Goal: Information Seeking & Learning: Check status

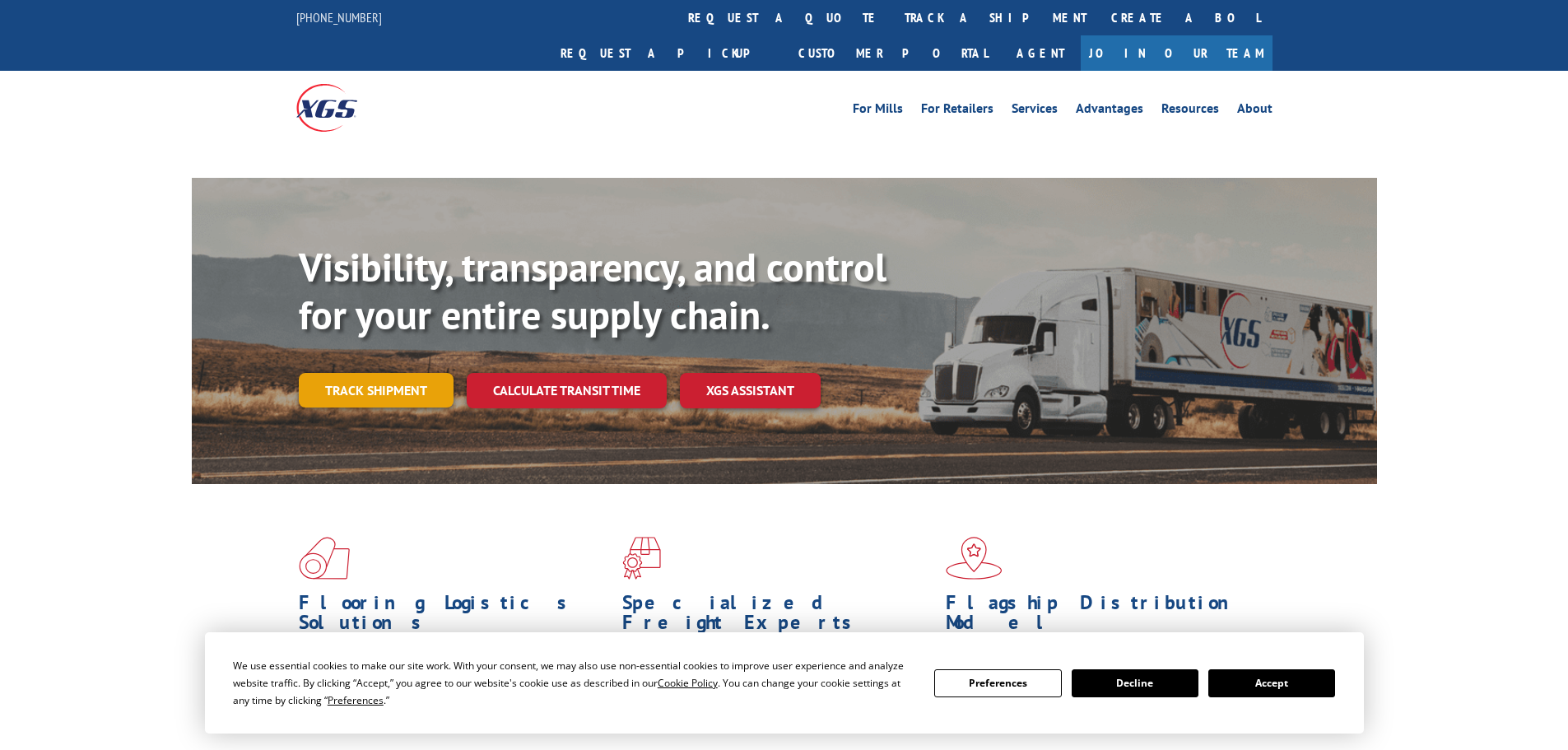
click at [426, 373] on link "Track shipment" at bounding box center [377, 390] width 155 height 34
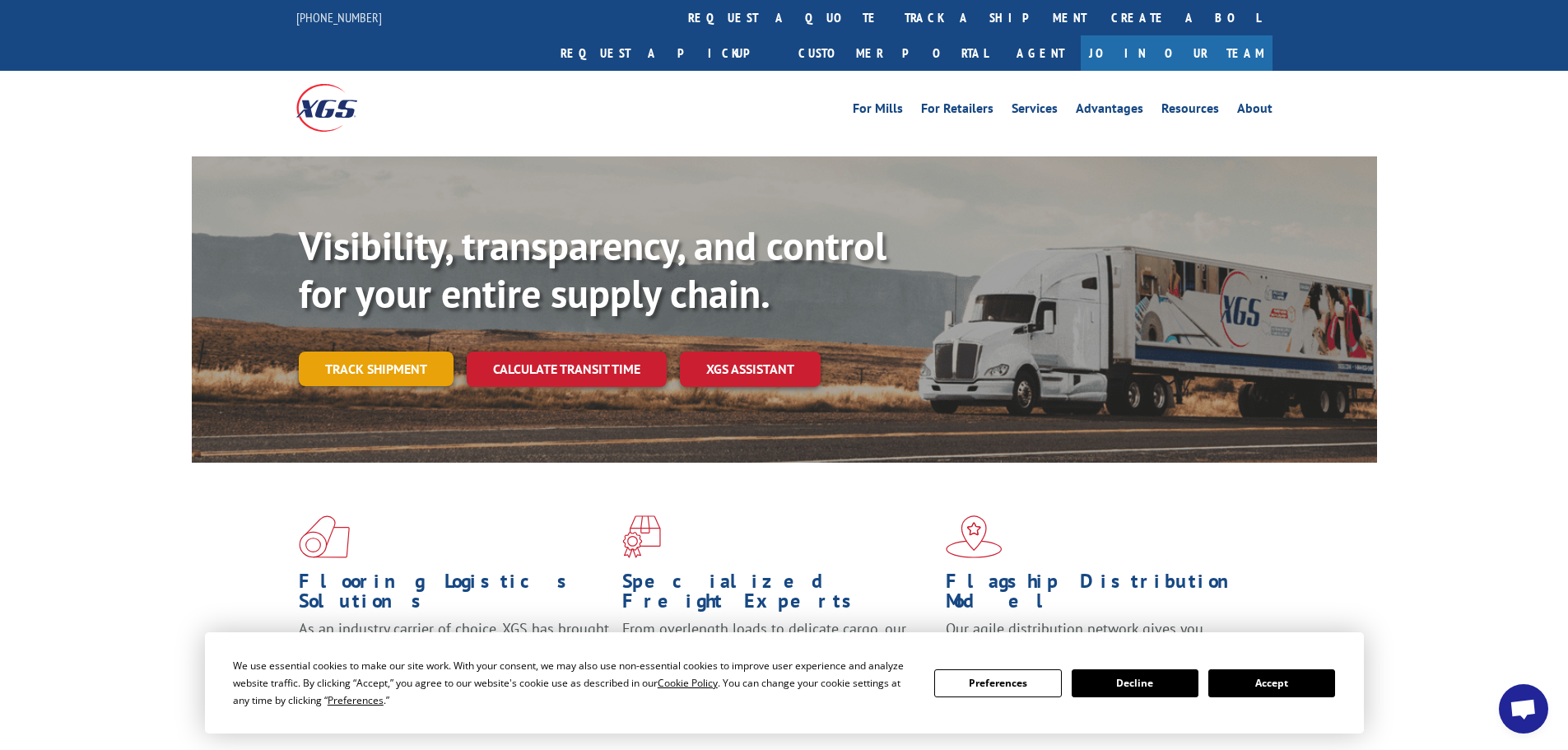
click at [363, 351] on link "Track shipment" at bounding box center [377, 368] width 155 height 34
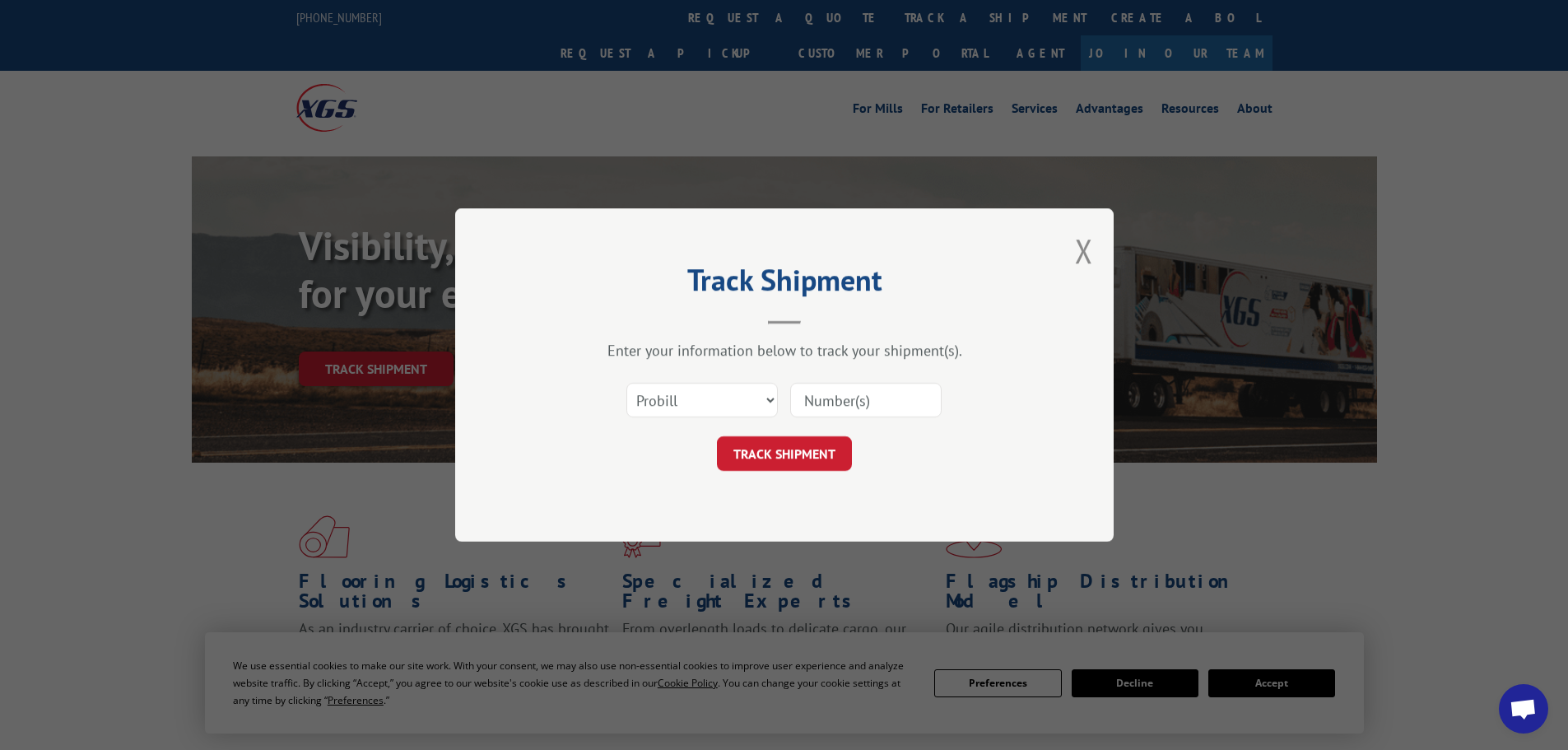
click at [860, 408] on input at bounding box center [866, 400] width 151 height 34
paste input "17262311"
type input "17262311"
click at [824, 444] on button "TRACK SHIPMENT" at bounding box center [784, 453] width 135 height 34
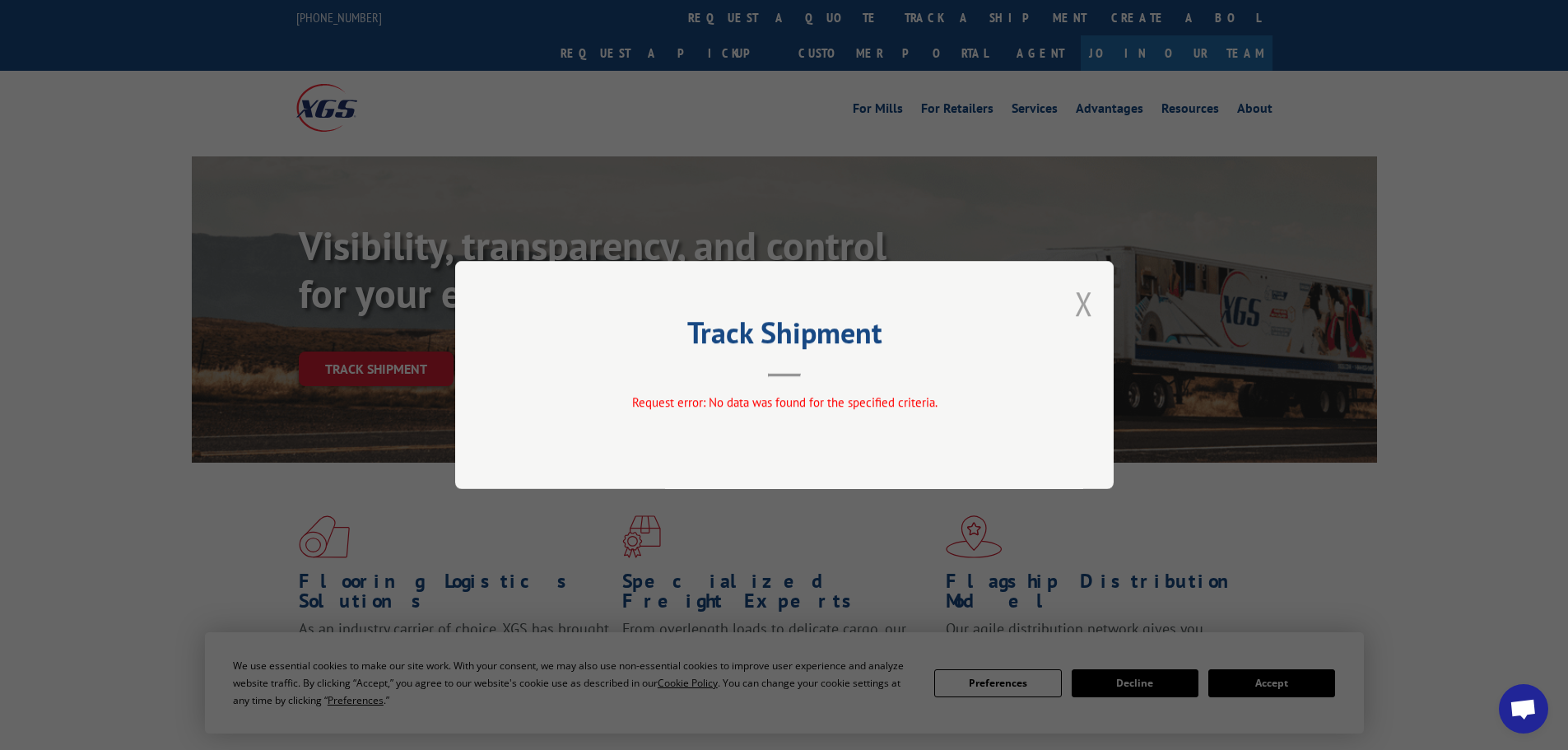
click at [1081, 299] on button "Close modal" at bounding box center [1083, 304] width 18 height 44
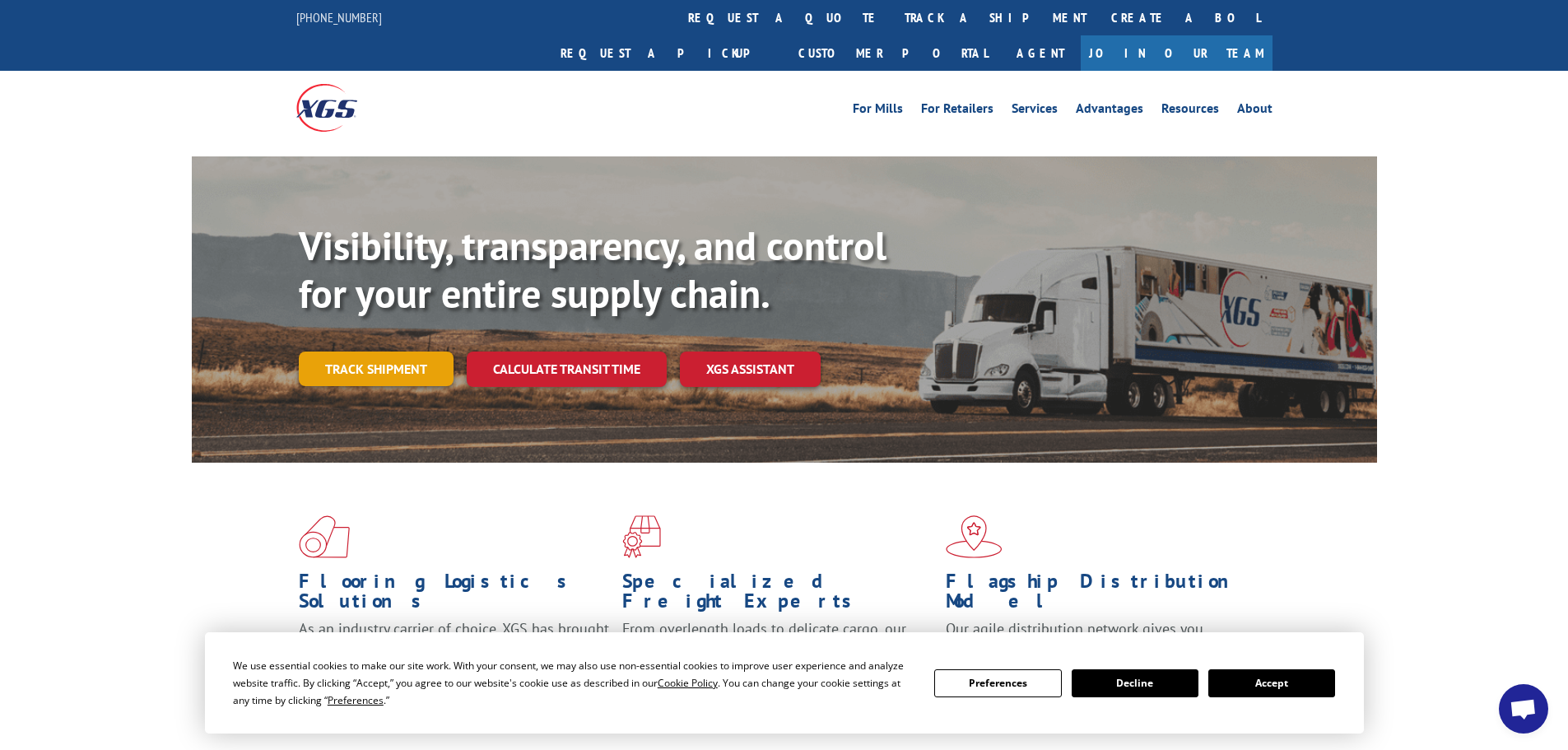
click at [392, 351] on link "Track shipment" at bounding box center [377, 368] width 155 height 34
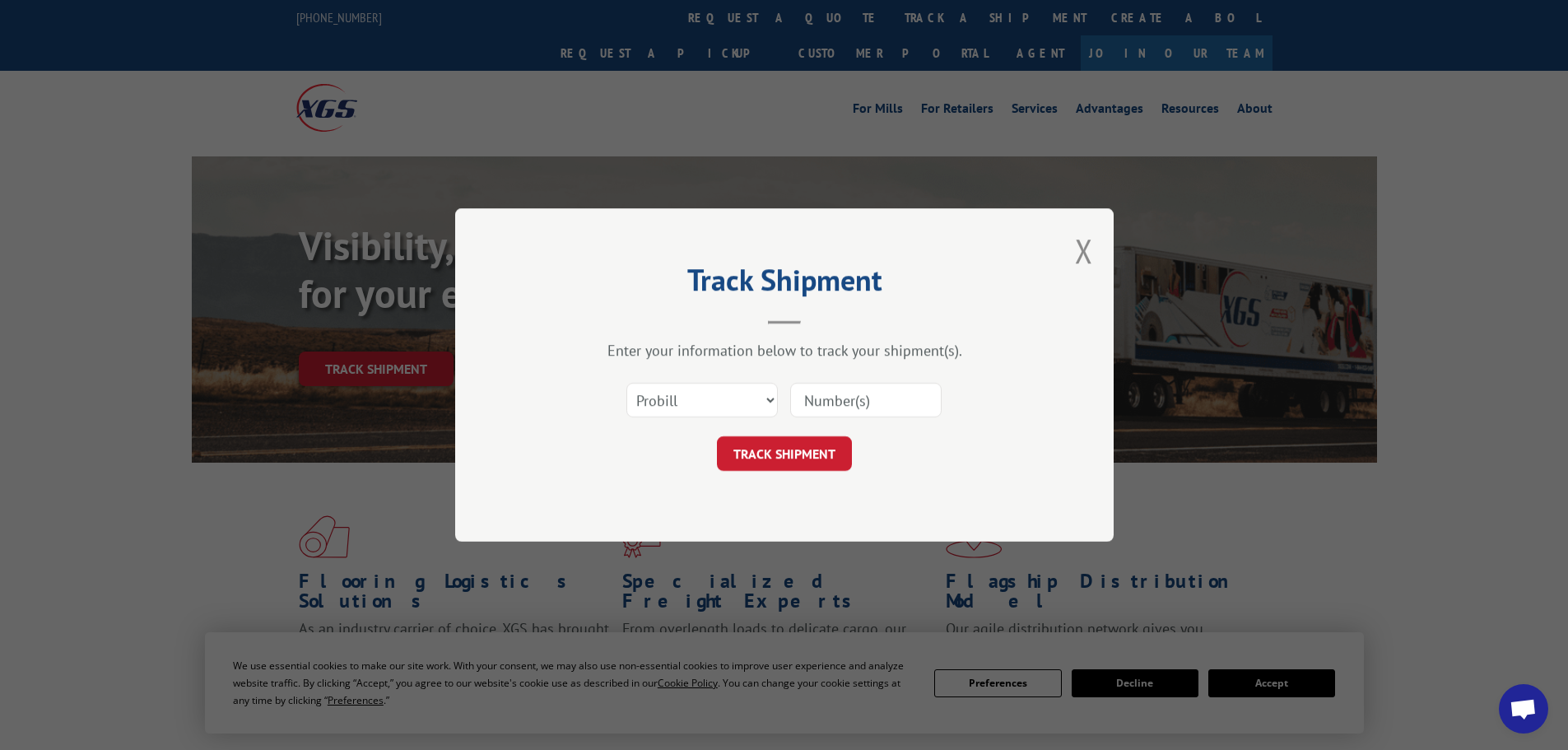
click at [859, 402] on input at bounding box center [866, 400] width 151 height 34
paste input "17262311"
type input "17262311"
click at [802, 449] on button "TRACK SHIPMENT" at bounding box center [784, 453] width 135 height 34
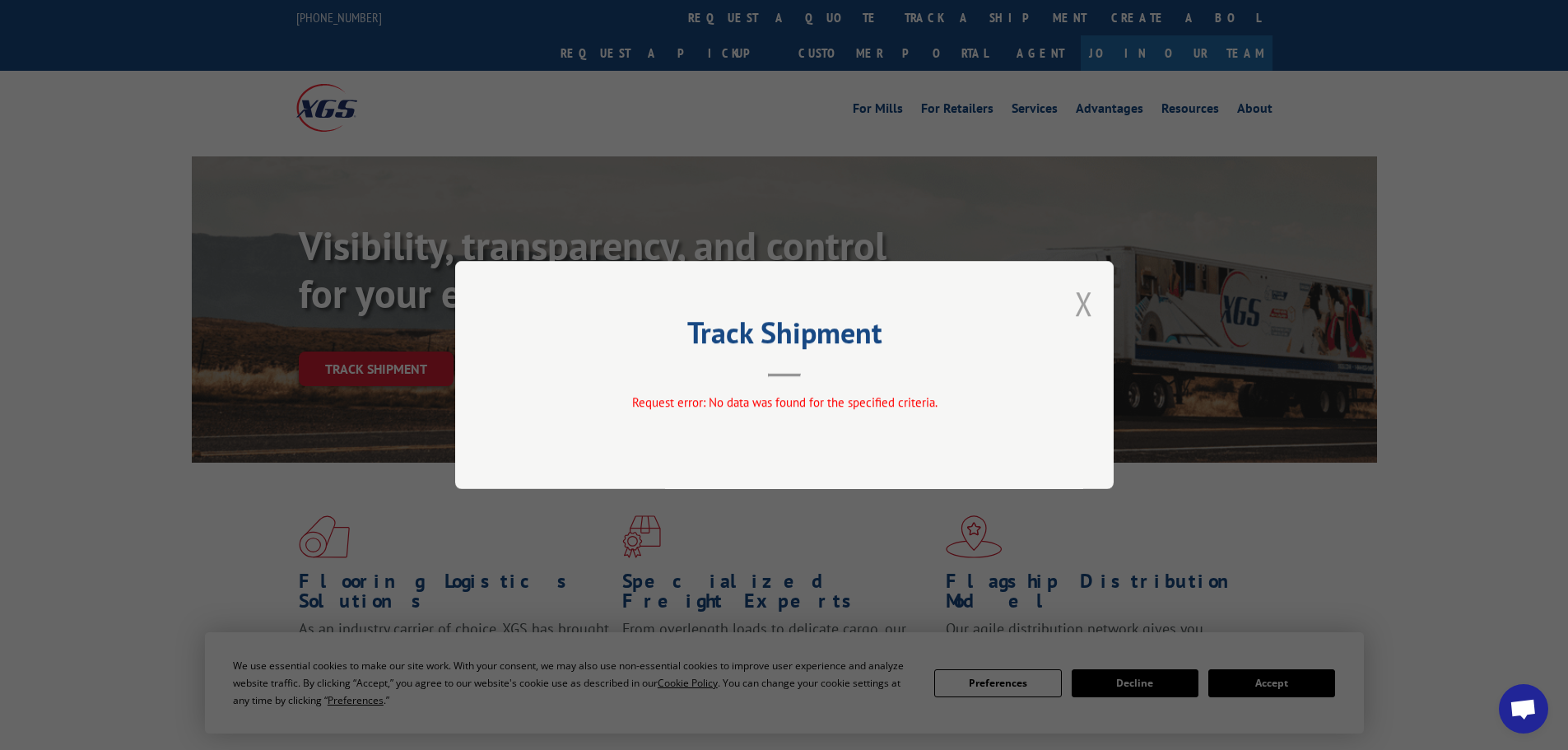
click at [1089, 299] on button "Close modal" at bounding box center [1083, 304] width 18 height 44
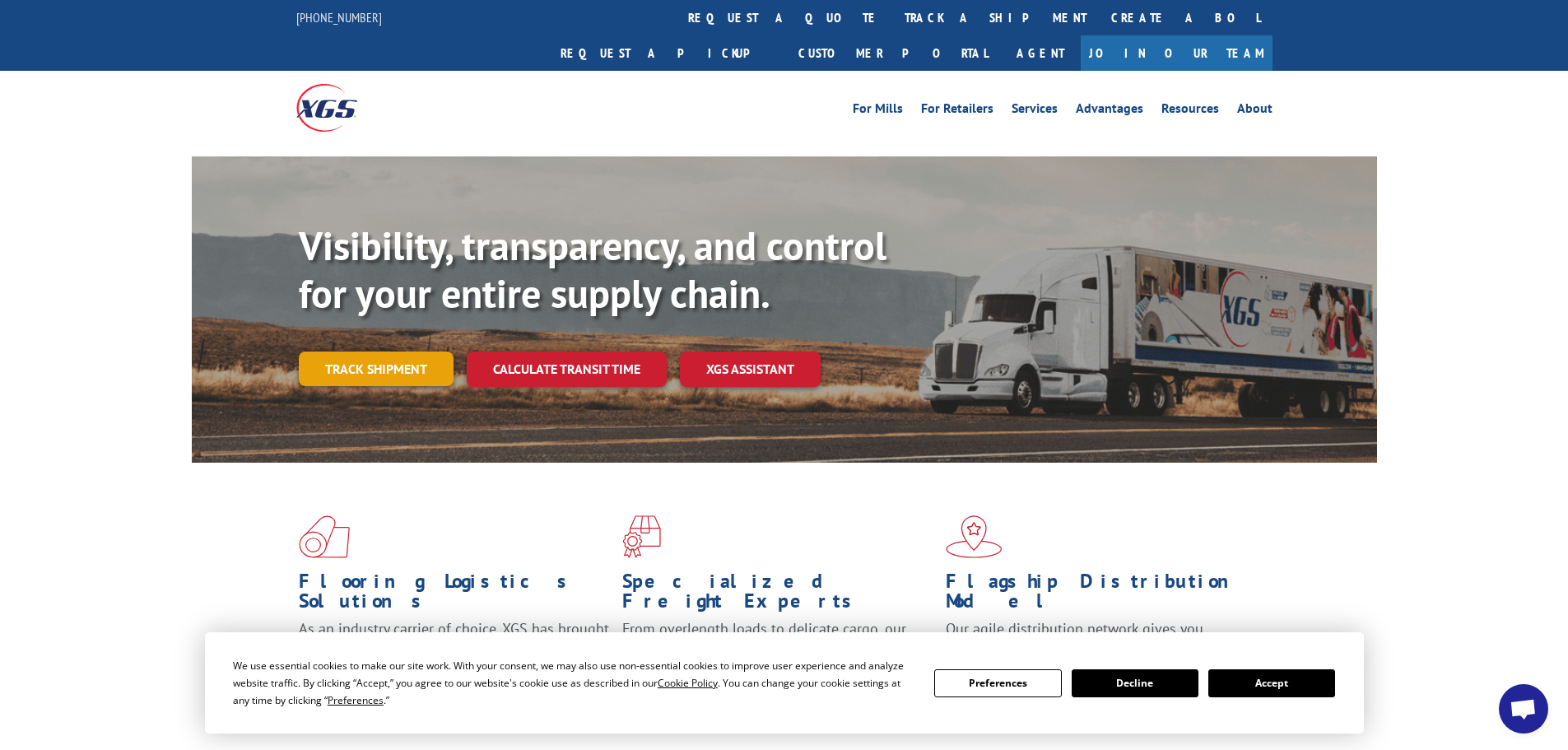
click at [355, 351] on link "Track shipment" at bounding box center [377, 368] width 155 height 34
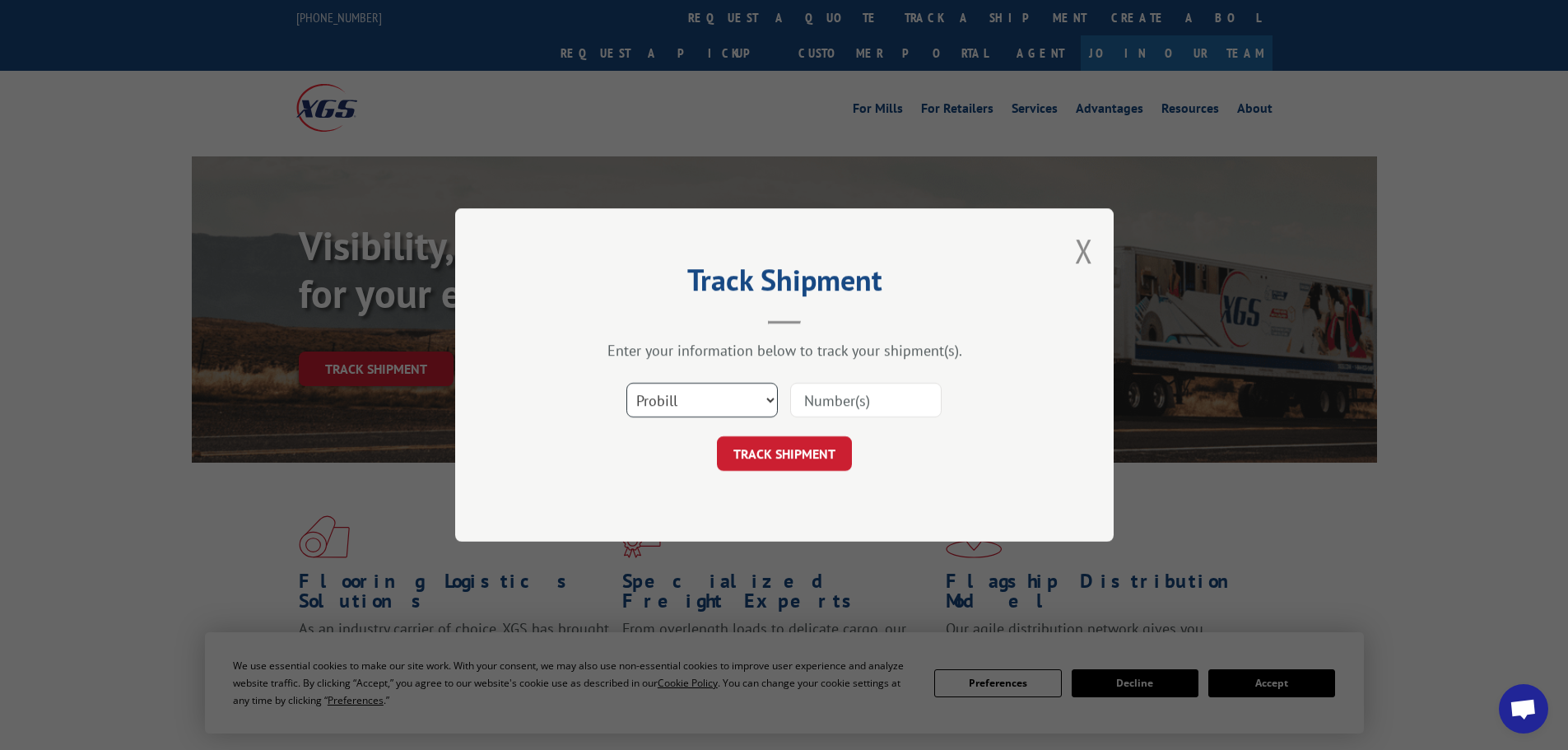
drag, startPoint x: 683, startPoint y: 401, endPoint x: 684, endPoint y: 410, distance: 9.1
click at [684, 402] on select "Select category... Probill BOL PO" at bounding box center [702, 400] width 151 height 34
select select "bol"
click at [626, 383] on select "Select category... Probill BOL PO" at bounding box center [702, 400] width 151 height 34
click at [845, 411] on input at bounding box center [866, 400] width 151 height 34
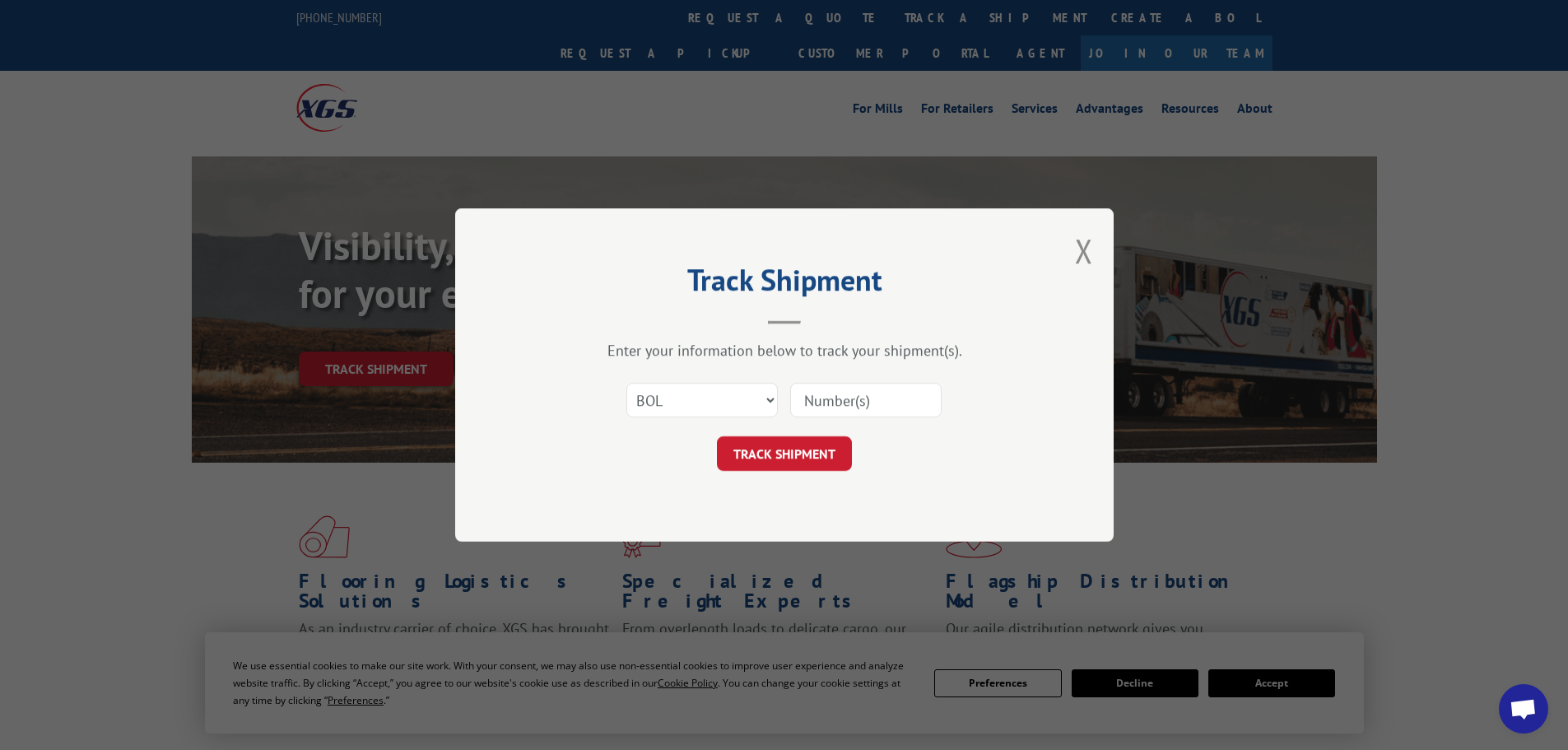
paste input "5607529"
type input "5607529"
click at [819, 460] on button "TRACK SHIPMENT" at bounding box center [784, 453] width 135 height 34
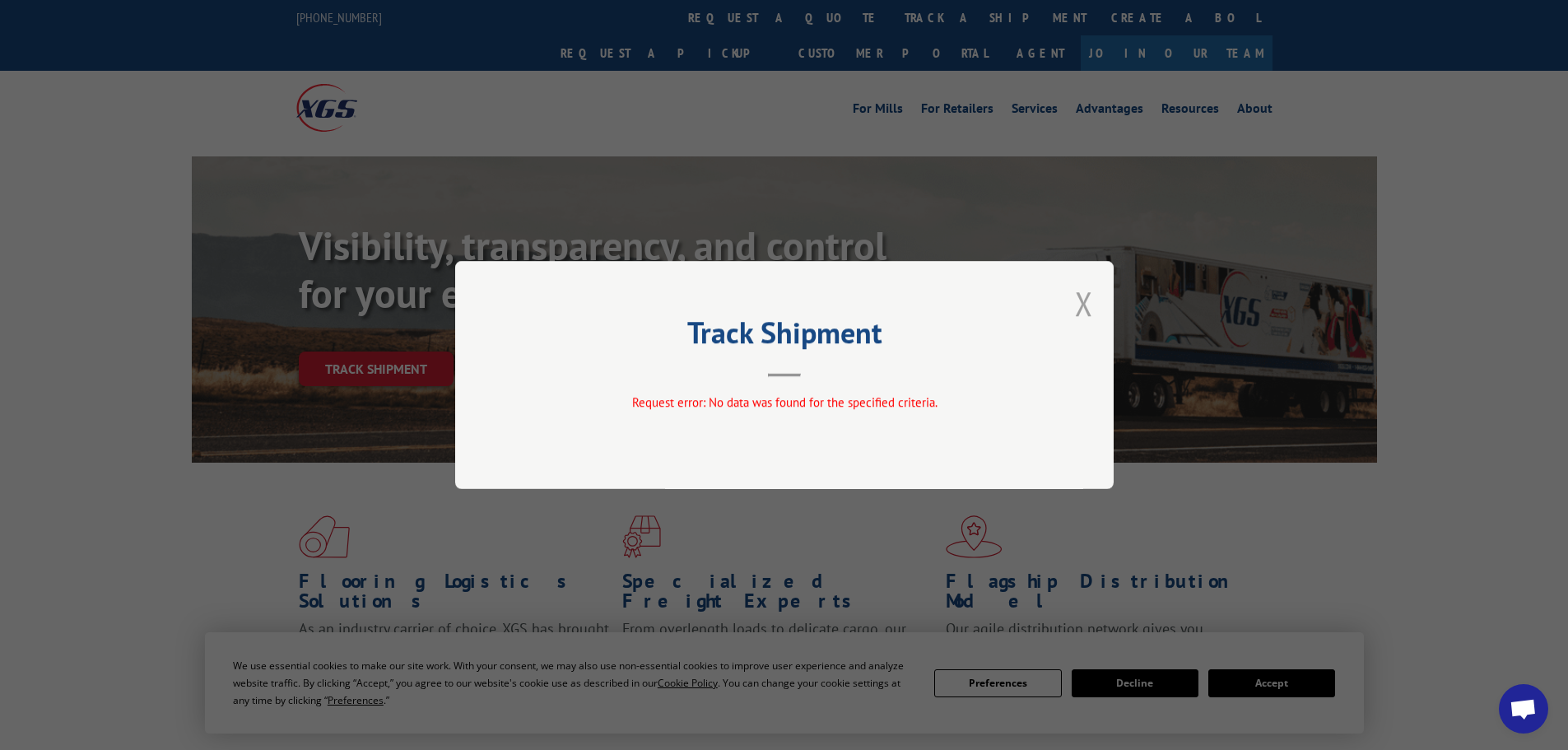
click at [1088, 299] on button "Close modal" at bounding box center [1083, 304] width 18 height 44
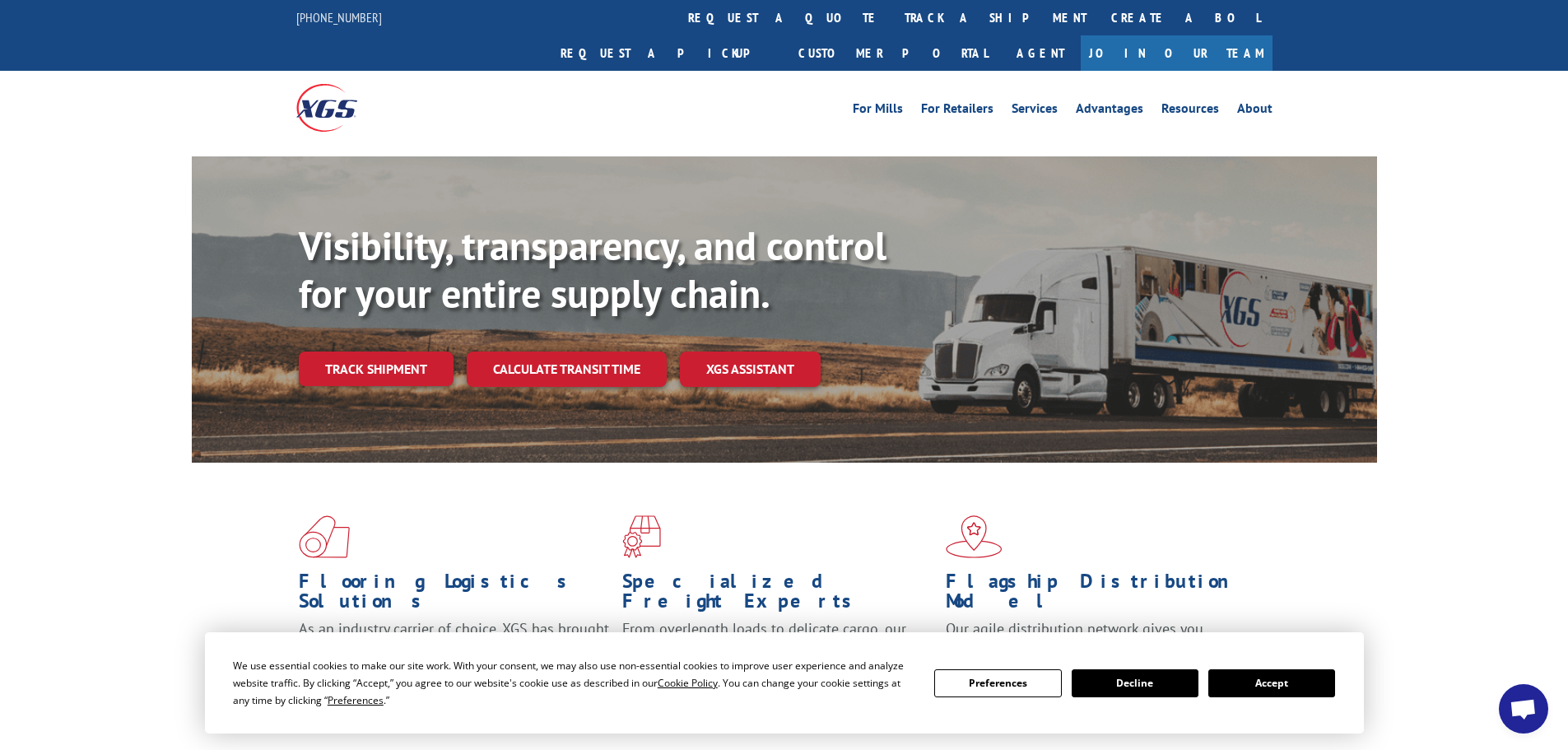
click at [405, 351] on link "Track shipment" at bounding box center [377, 368] width 155 height 34
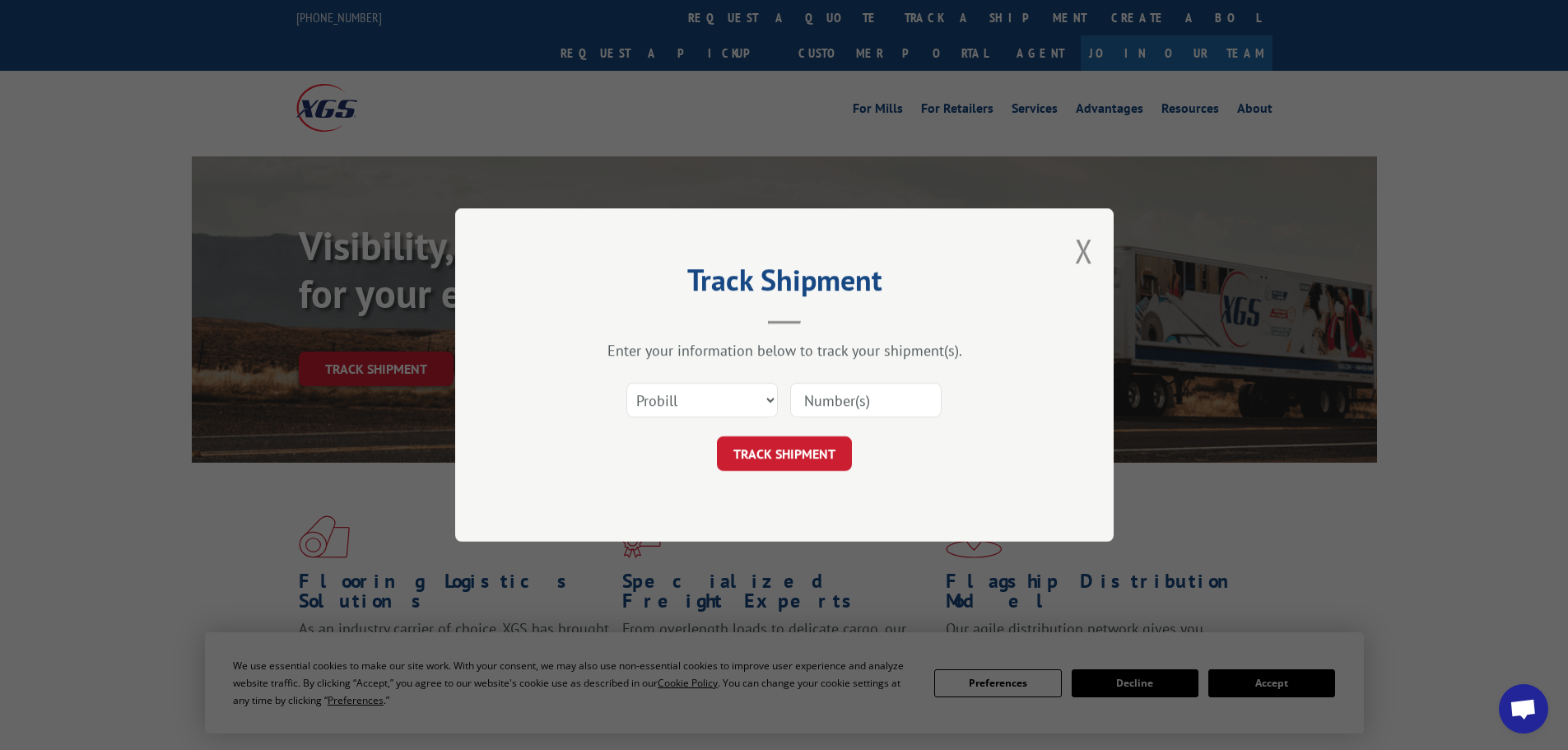
click at [850, 393] on input at bounding box center [866, 400] width 151 height 34
click at [690, 400] on select "Select category... Probill BOL PO" at bounding box center [702, 400] width 151 height 34
click at [626, 383] on select "Select category... Probill BOL PO" at bounding box center [702, 400] width 151 height 34
click at [688, 404] on select "Select category... Probill BOL PO" at bounding box center [702, 400] width 151 height 34
select select "bol"
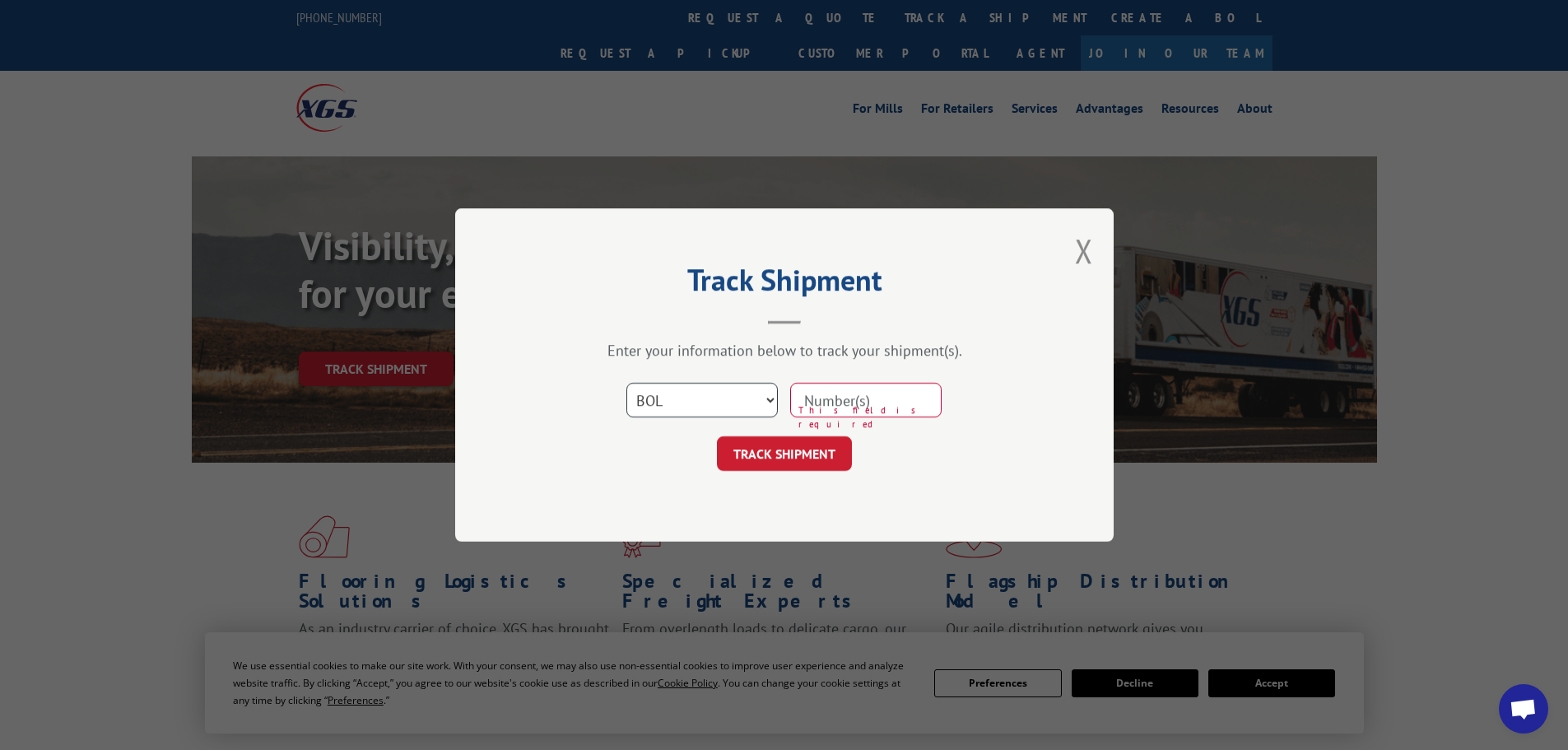
click at [626, 383] on select "Select category... Probill BOL PO" at bounding box center [702, 400] width 151 height 34
click at [818, 414] on input at bounding box center [866, 400] width 151 height 34
paste input "5607529"
type input "5607529"
click at [717, 437] on button "TRACK SHIPMENT" at bounding box center [784, 453] width 135 height 34
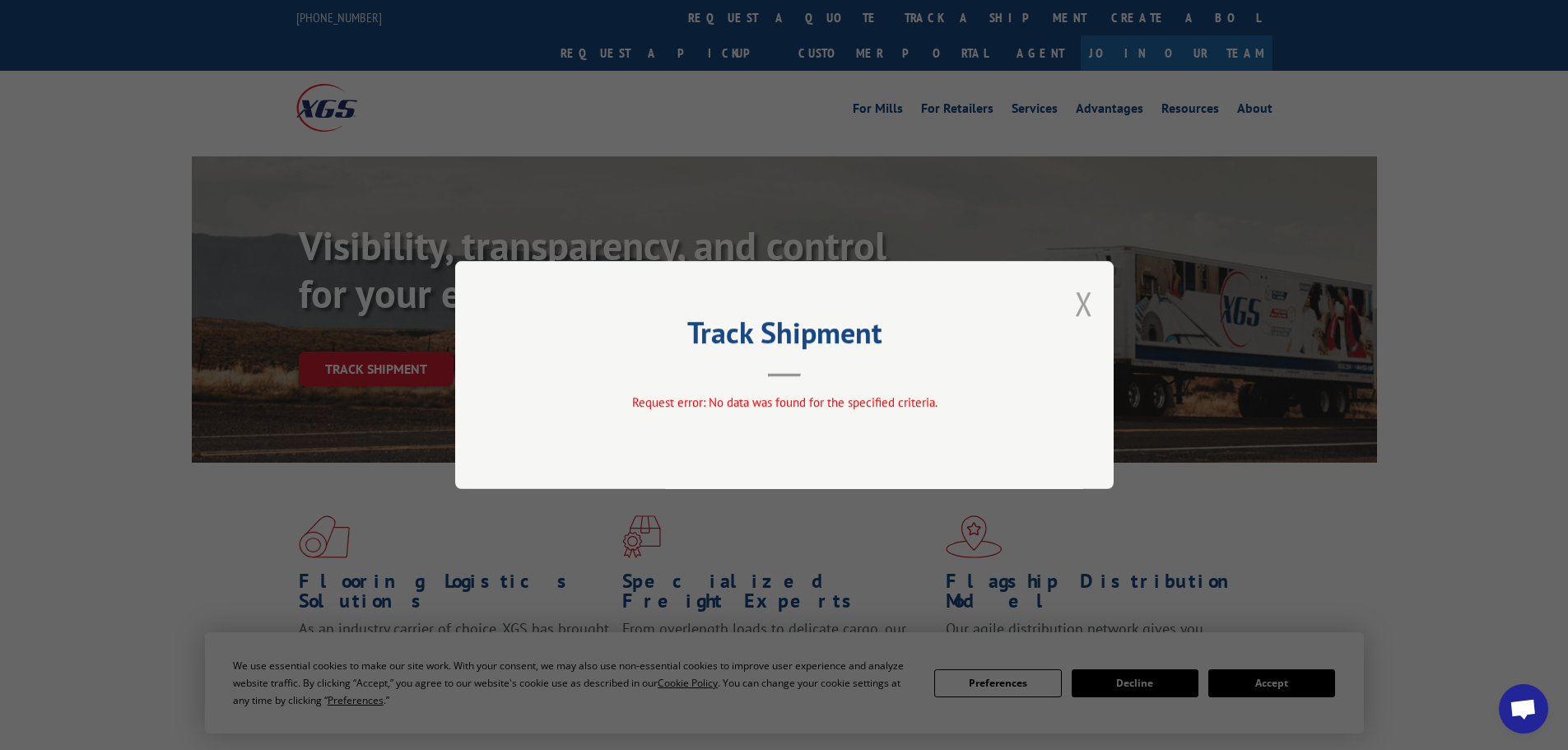
click at [1078, 311] on button "Close modal" at bounding box center [1083, 304] width 18 height 44
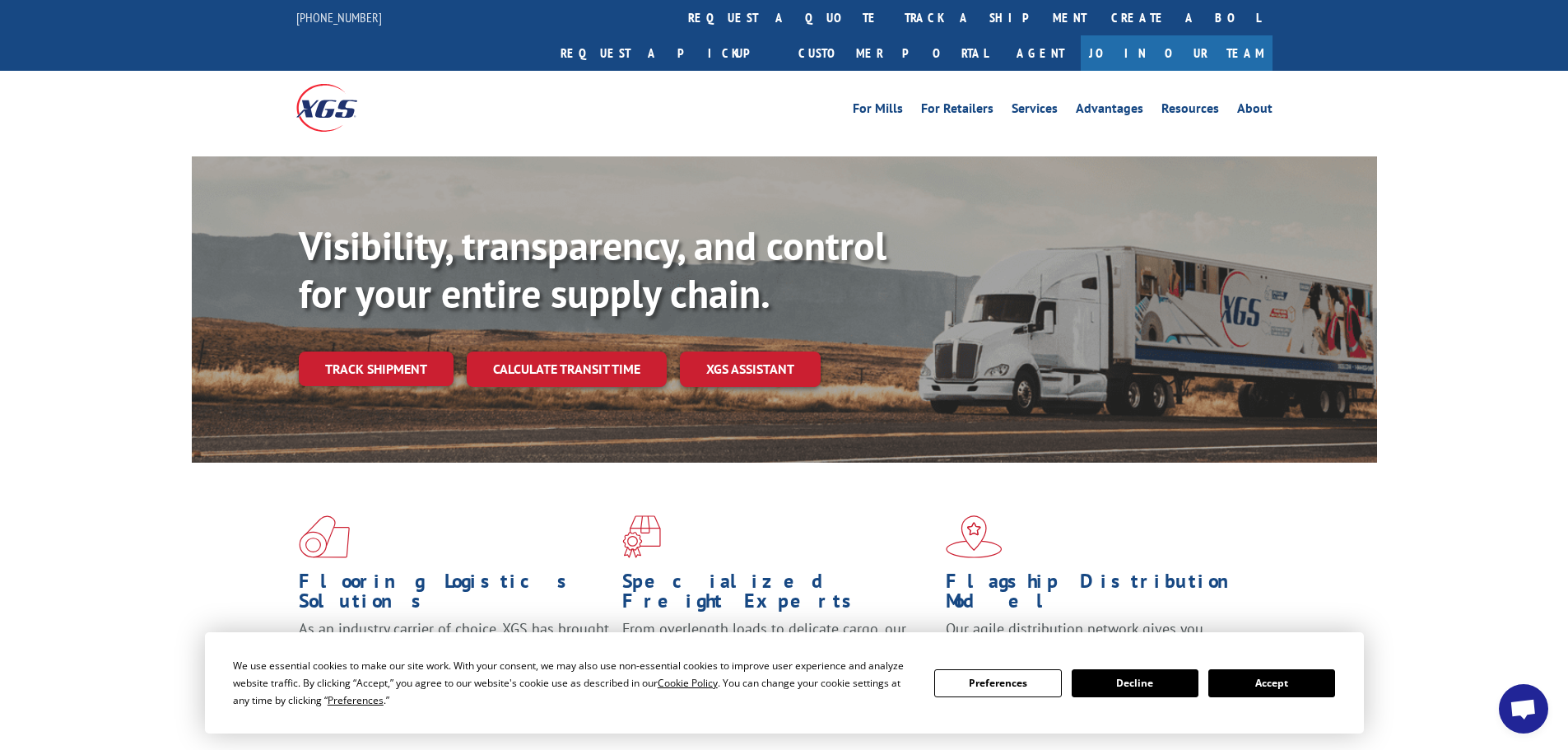
click at [393, 351] on link "Track shipment" at bounding box center [377, 368] width 155 height 34
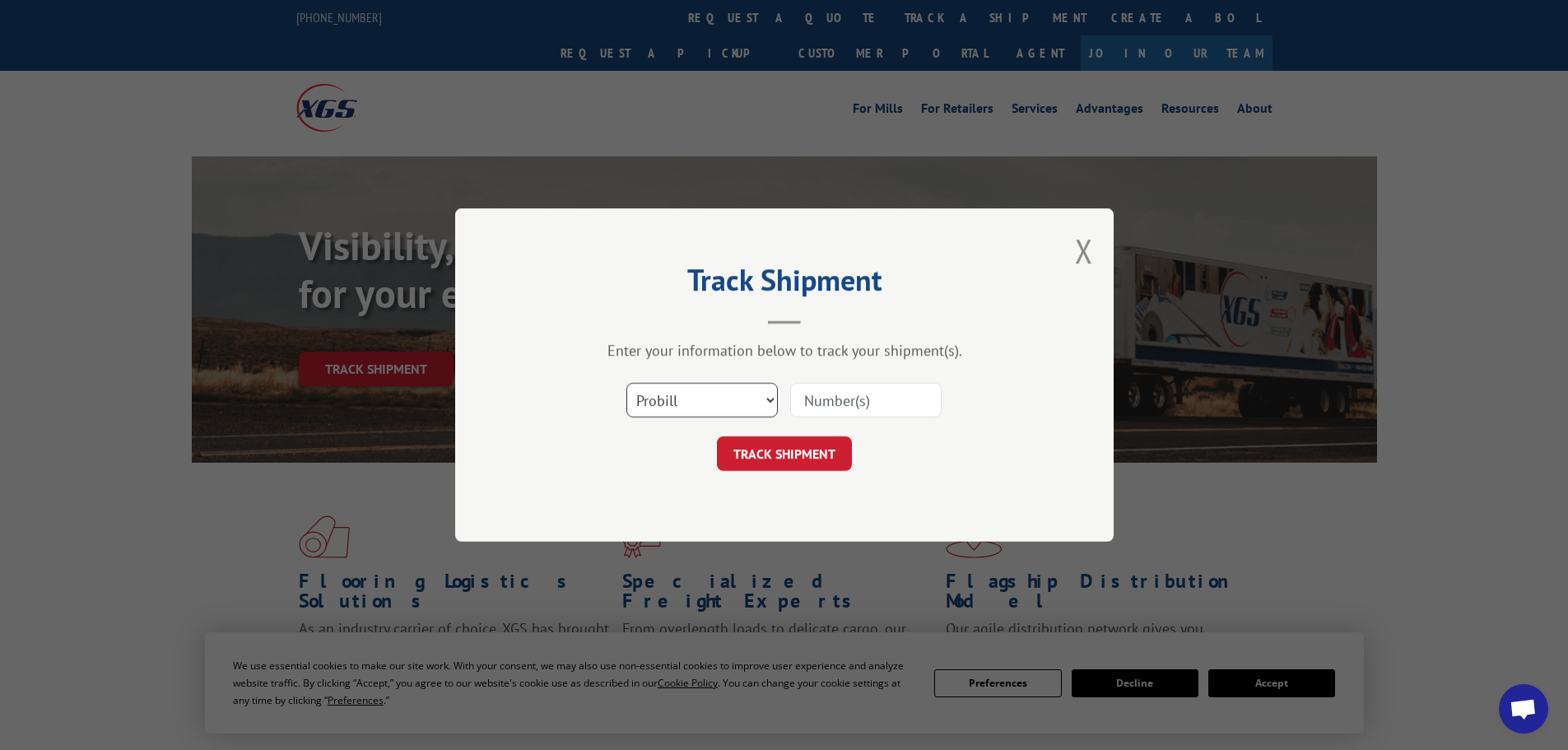
click at [728, 407] on select "Select category... Probill BOL PO" at bounding box center [702, 400] width 151 height 34
click at [626, 383] on select "Select category... Probill BOL PO" at bounding box center [702, 400] width 151 height 34
click at [865, 415] on input at bounding box center [866, 400] width 151 height 34
paste input "17262311"
type input "17262311"
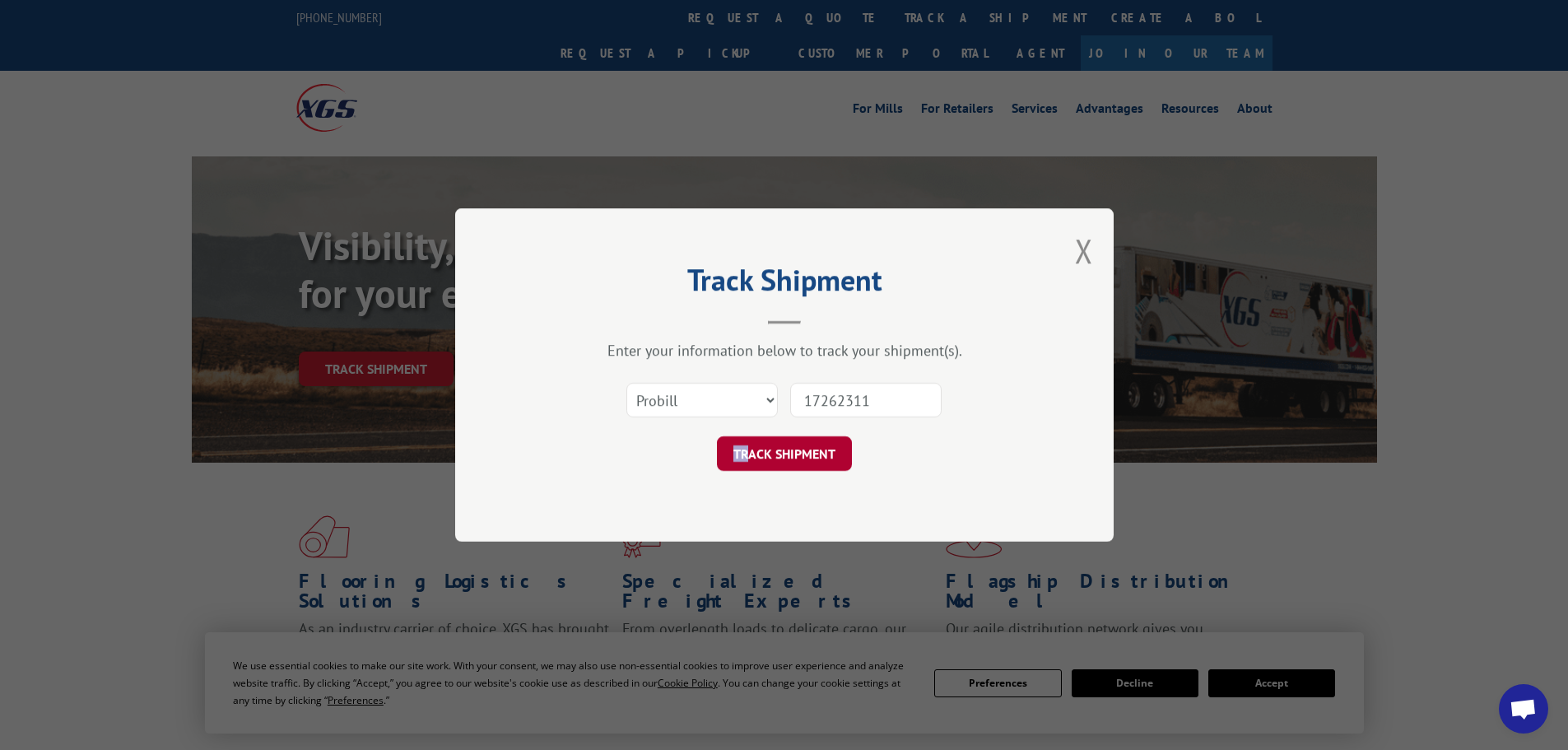
drag, startPoint x: 748, startPoint y: 429, endPoint x: 750, endPoint y: 441, distance: 12.2
click at [750, 441] on form "Select category... Probill BOL PO 17262311 TRACK SHIPMENT" at bounding box center [784, 422] width 494 height 98
click at [754, 447] on button "TRACK SHIPMENT" at bounding box center [784, 453] width 135 height 34
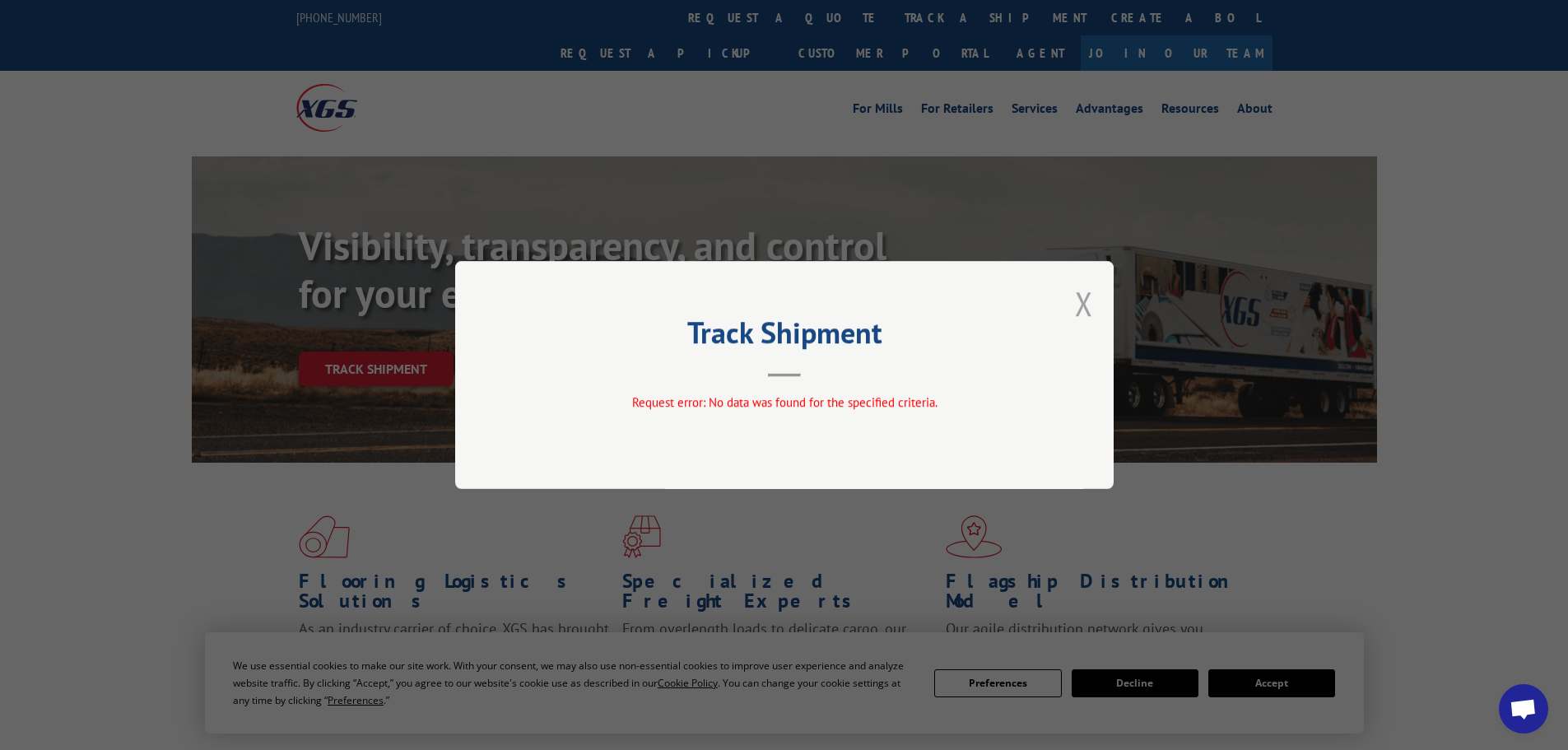
click at [1088, 304] on button "Close modal" at bounding box center [1083, 304] width 18 height 44
